Goal: Check status: Check status

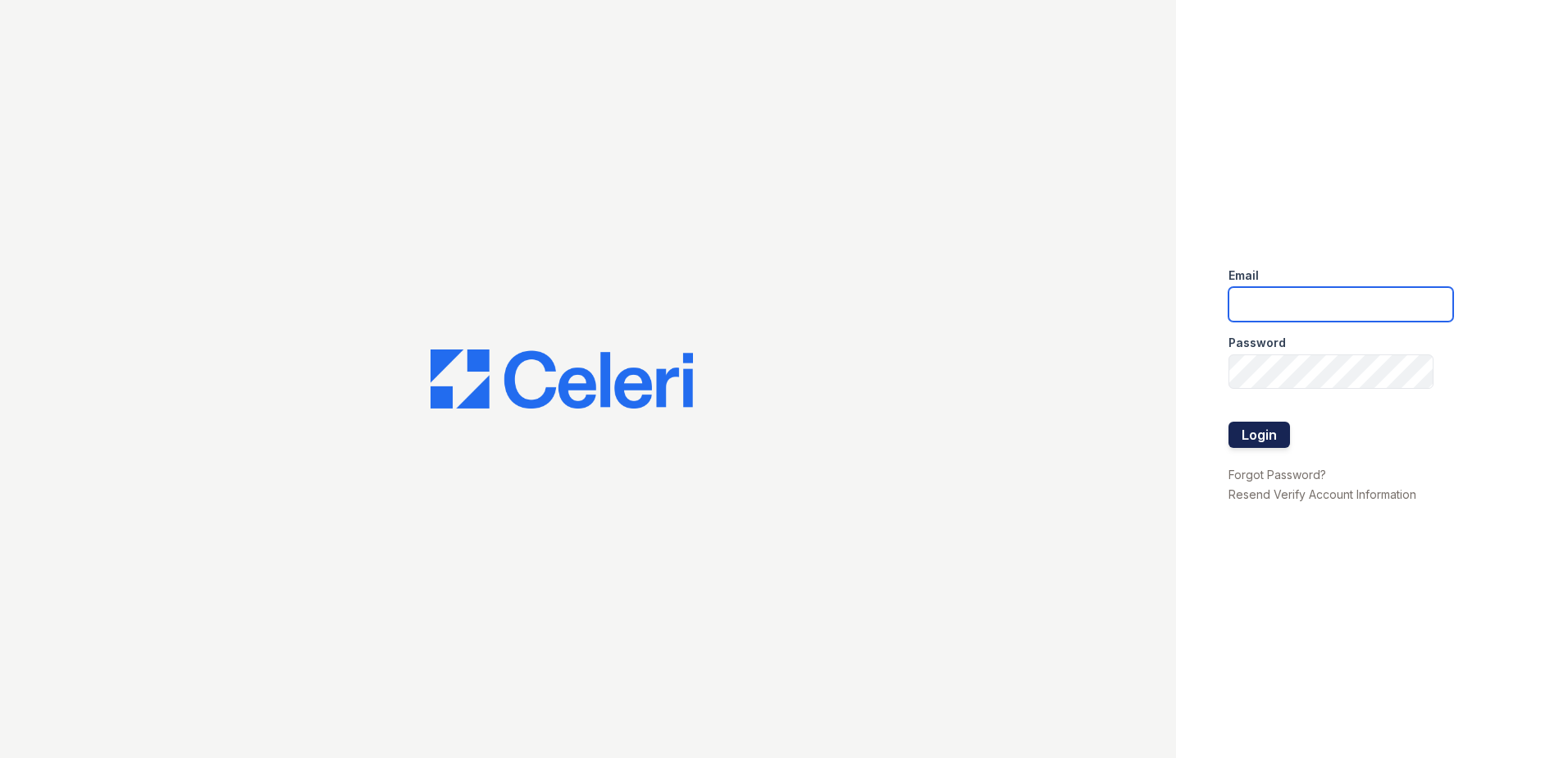
type input "[EMAIL_ADDRESS][DOMAIN_NAME]"
click at [1267, 443] on button "Login" at bounding box center [1260, 435] width 62 height 26
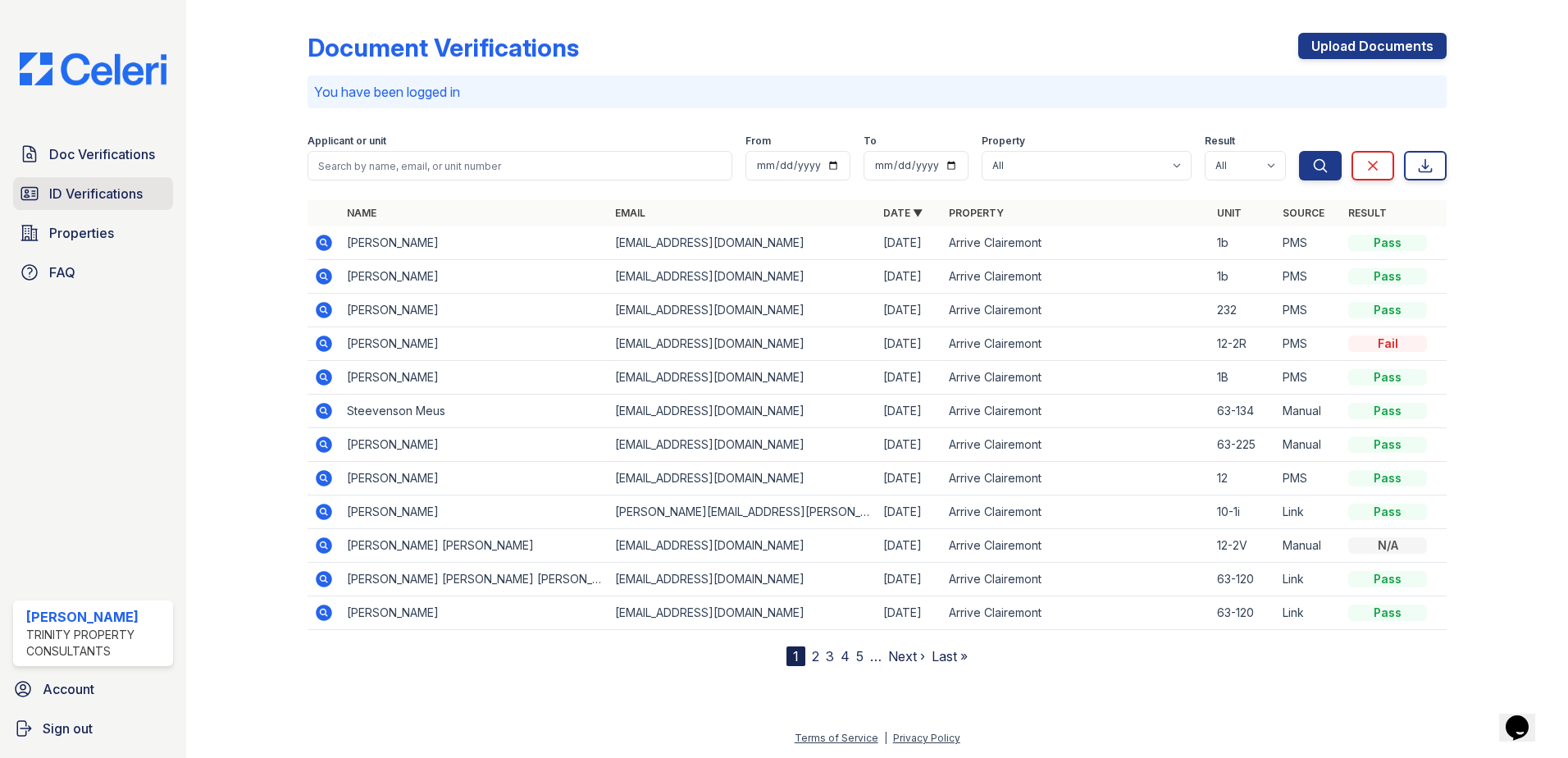
click at [90, 191] on span "ID Verifications" at bounding box center [96, 194] width 94 height 20
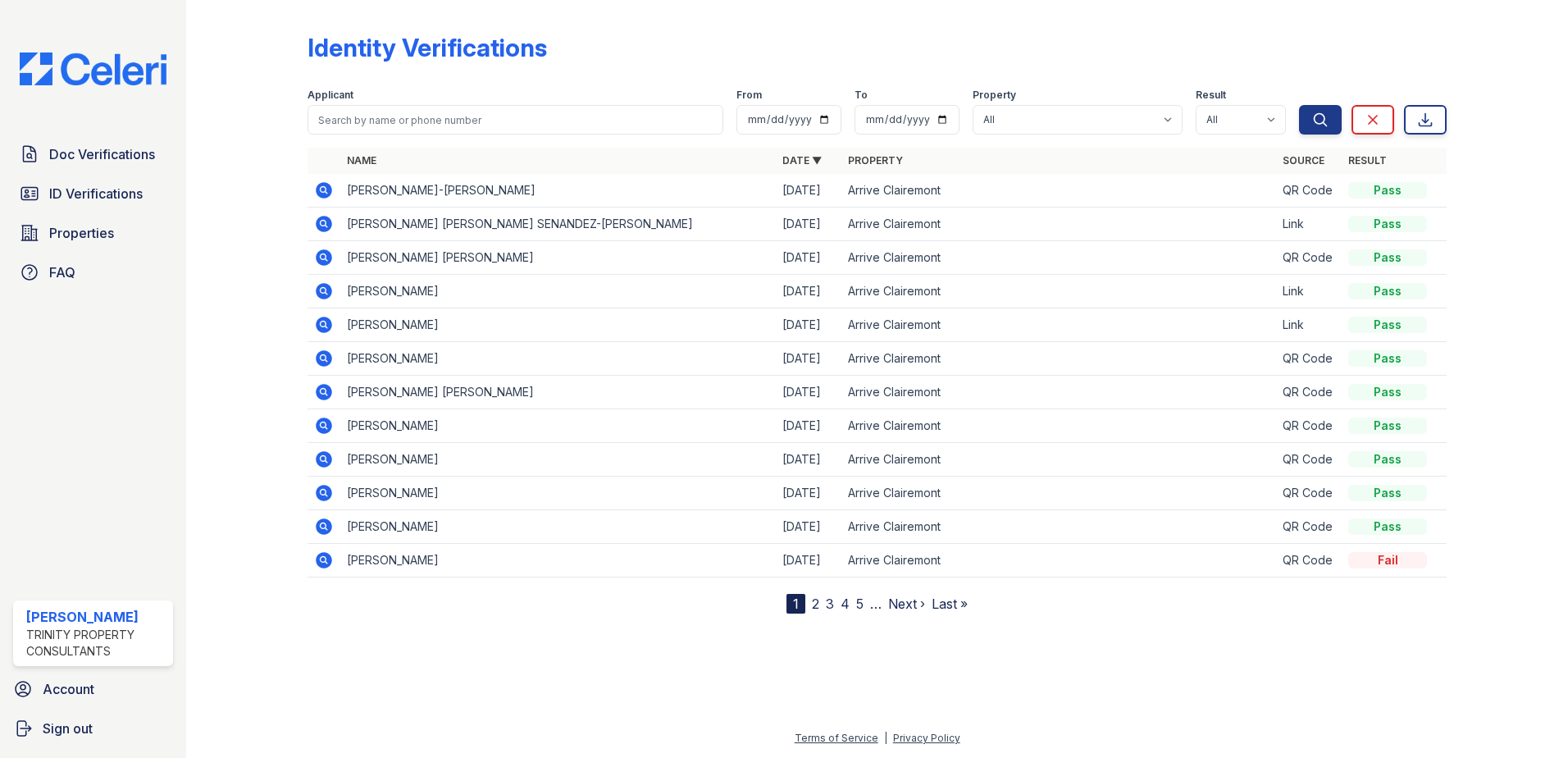
click at [323, 187] on icon at bounding box center [324, 190] width 20 height 20
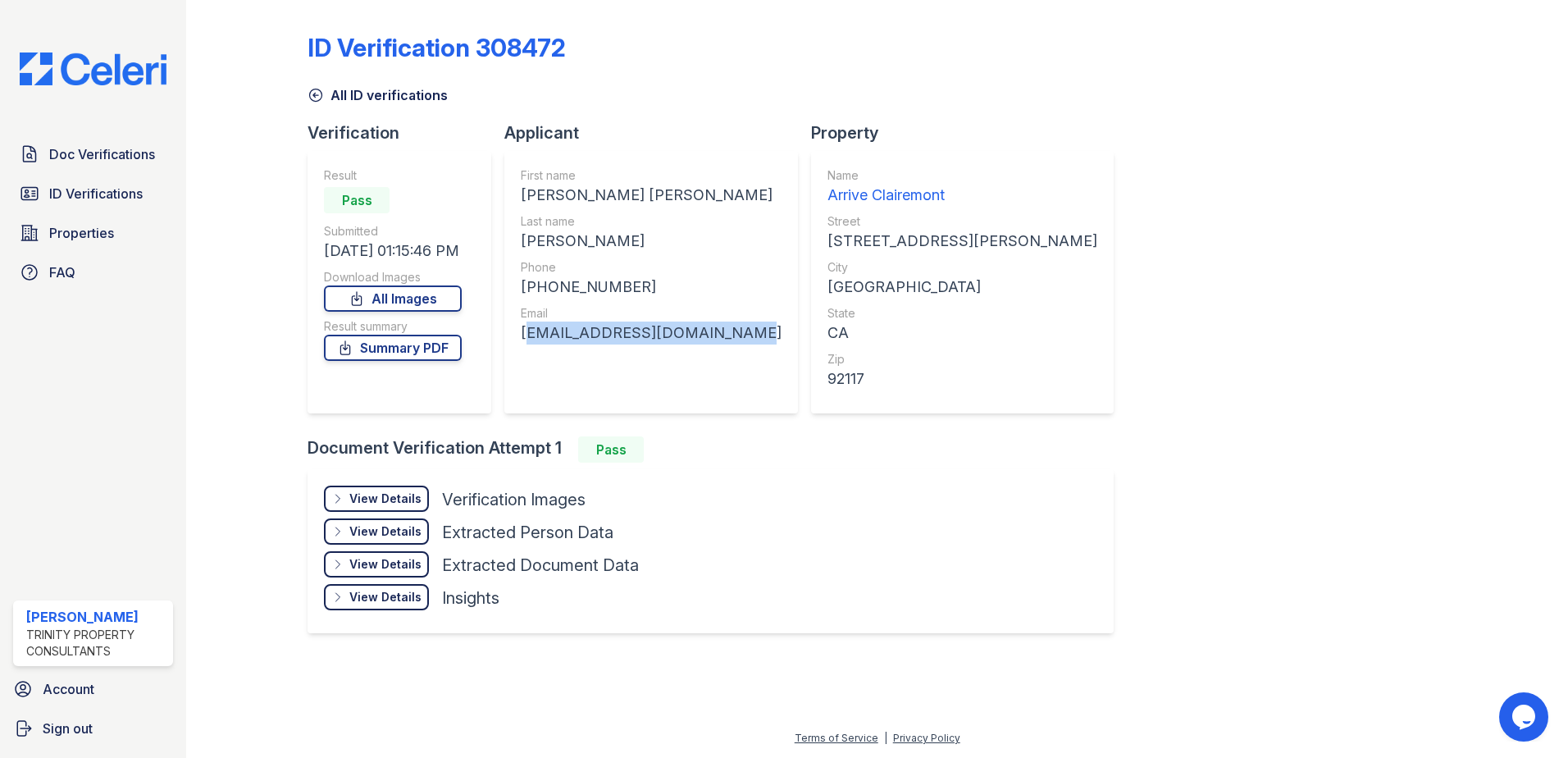
drag, startPoint x: 730, startPoint y: 334, endPoint x: 506, endPoint y: 334, distance: 224.0
click at [506, 334] on div "First name CHRISTINA THỦY-LINH Last name PHAM Phone +18327441939 Email christin…" at bounding box center [651, 283] width 294 height 263
copy div "christinaphamm13@gmail.com"
